Goal: Complete application form: Complete application form

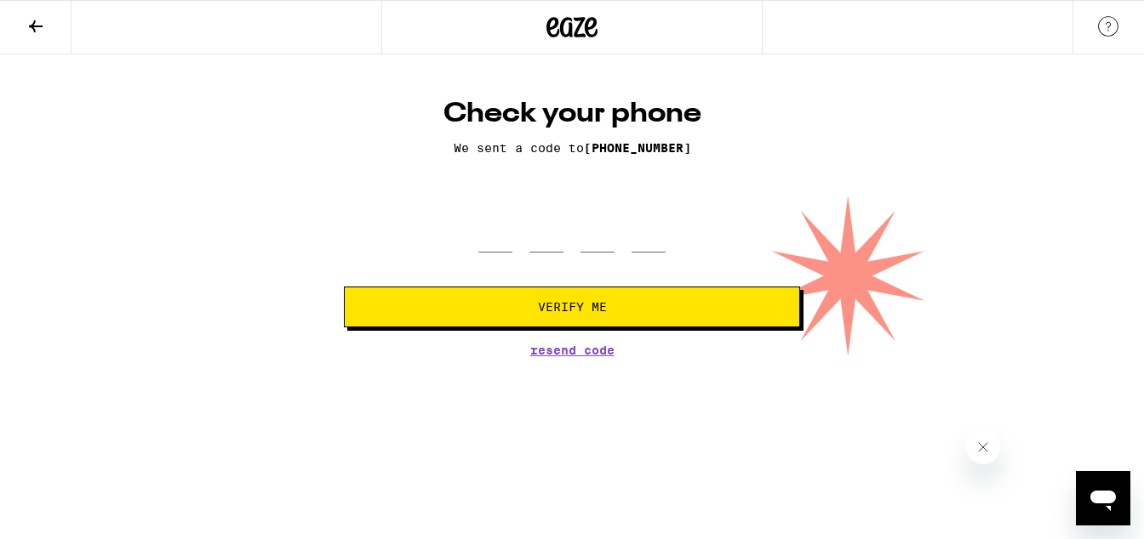
click at [597, 349] on span "Resend Code" at bounding box center [572, 351] width 84 height 12
click at [508, 236] on input "tel" at bounding box center [495, 228] width 34 height 50
type input "2"
type input "4"
type input "1"
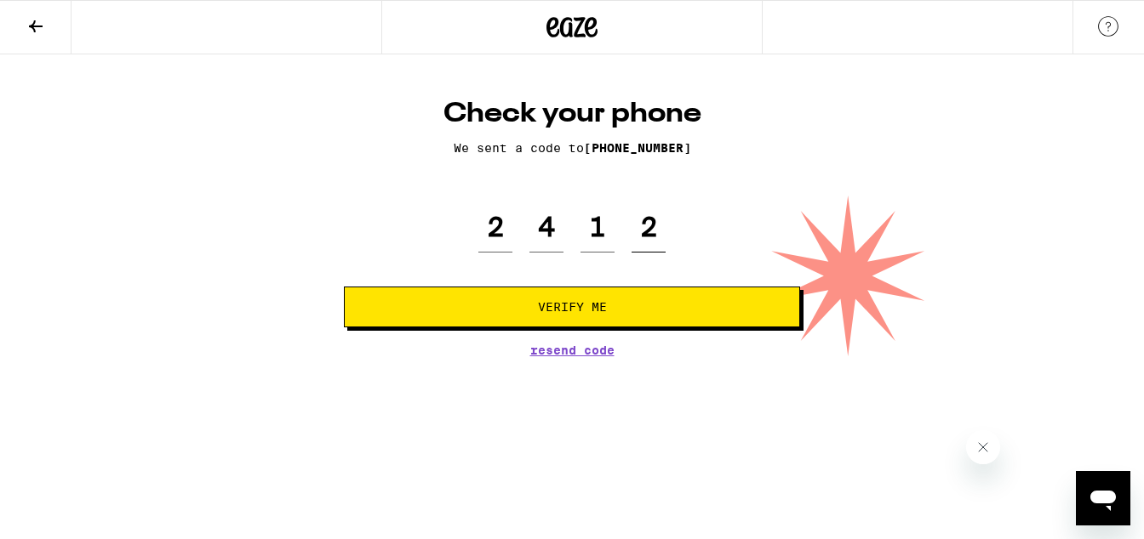
type input "2"
click at [344, 287] on button "Verify Me" at bounding box center [572, 307] width 456 height 41
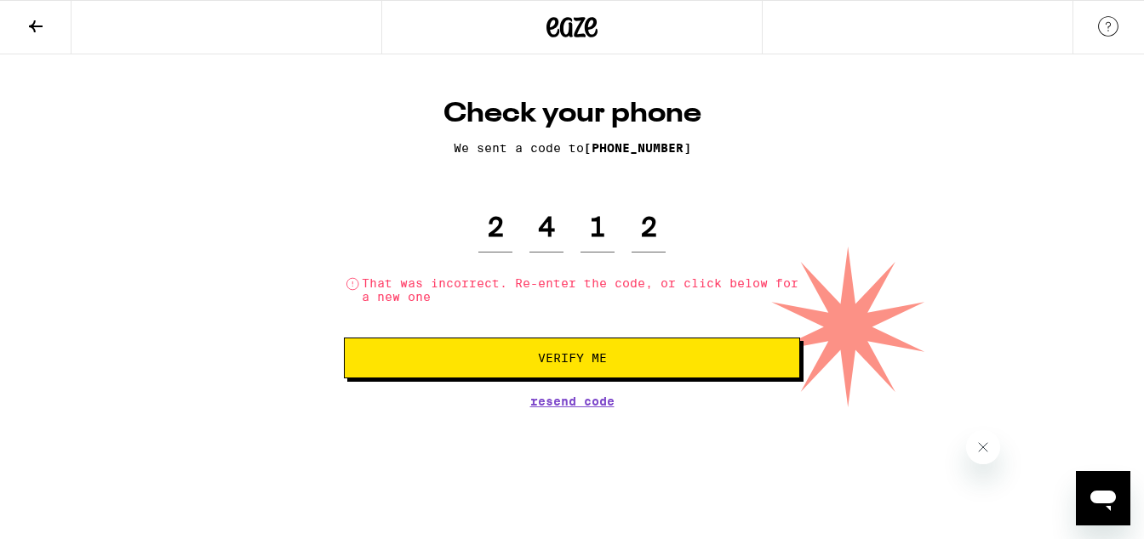
click at [583, 406] on span "Resend Code" at bounding box center [572, 402] width 84 height 12
click at [643, 252] on input "2" at bounding box center [648, 228] width 34 height 50
click at [647, 246] on input "2" at bounding box center [648, 228] width 34 height 50
click at [655, 237] on input "2" at bounding box center [648, 228] width 34 height 50
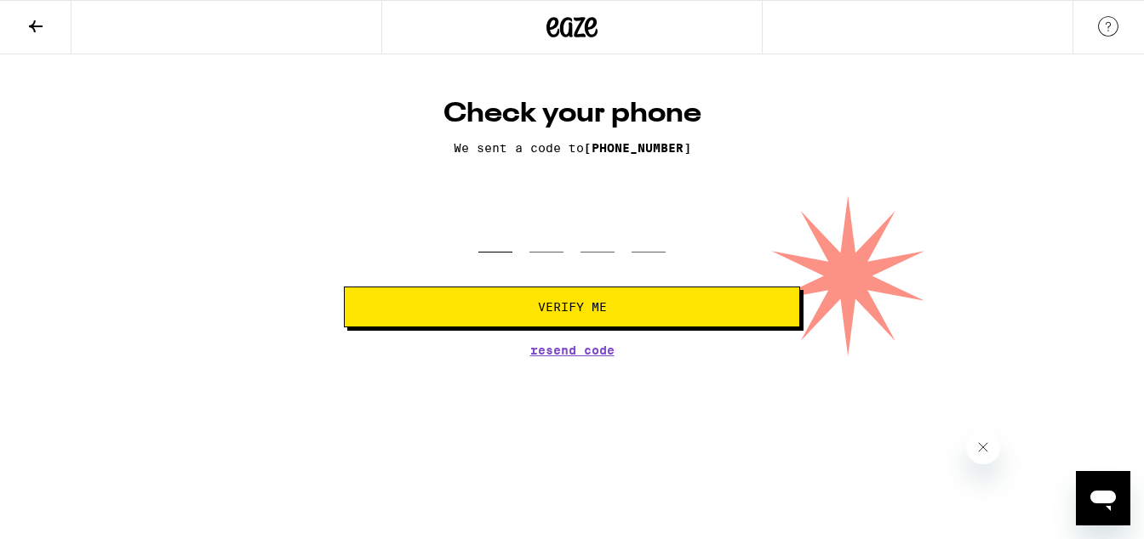
type input "9"
type input "7"
type input "3"
type input "5"
click at [344, 287] on button "Verify Me" at bounding box center [572, 307] width 456 height 41
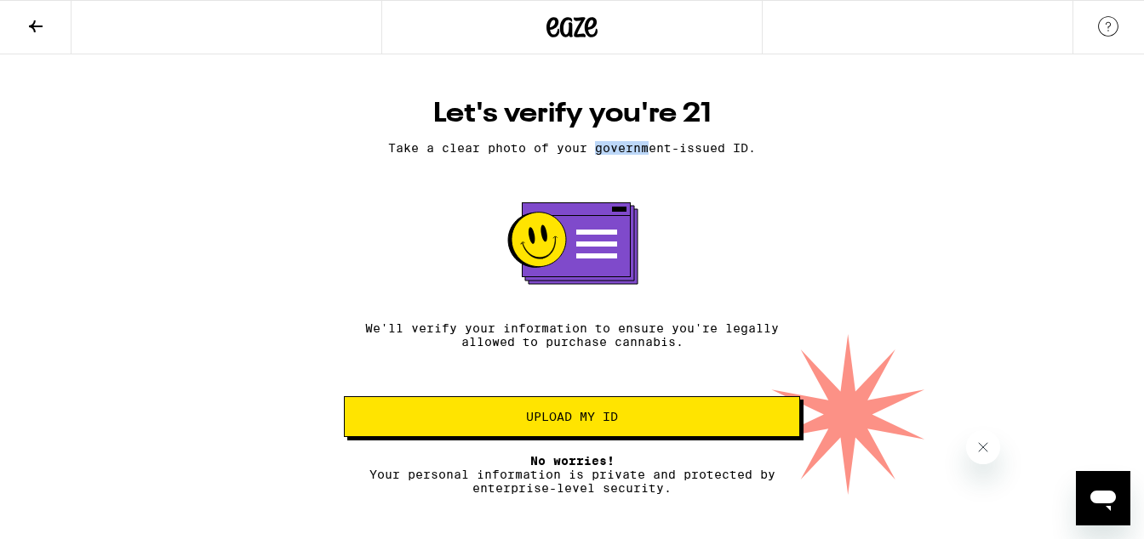
drag, startPoint x: 591, startPoint y: 151, endPoint x: 645, endPoint y: 153, distance: 53.7
click at [645, 153] on p "Take a clear photo of your government-issued ID." at bounding box center [572, 148] width 456 height 14
click at [756, 197] on div "Let's verify you're 21 Take a clear photo of your government-issued ID. We'll v…" at bounding box center [572, 296] width 490 height 398
click at [898, 277] on div "Let's verify you're 21 Take a clear photo of your government-issued ID. We'll v…" at bounding box center [572, 274] width 1144 height 441
